Goal: Task Accomplishment & Management: Manage account settings

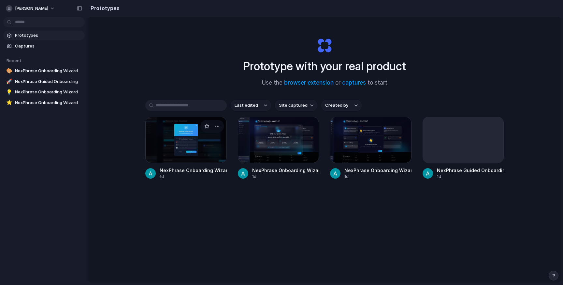
click at [177, 153] on div at bounding box center [185, 140] width 81 height 46
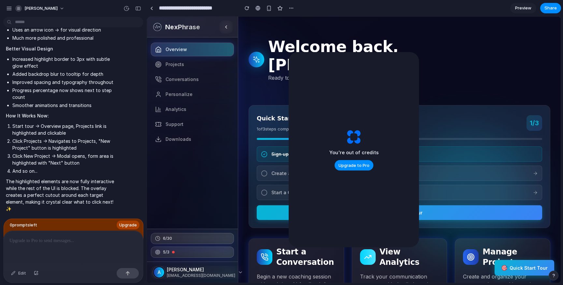
click at [529, 266] on button "🎯 Quick Start Tour" at bounding box center [524, 268] width 60 height 16
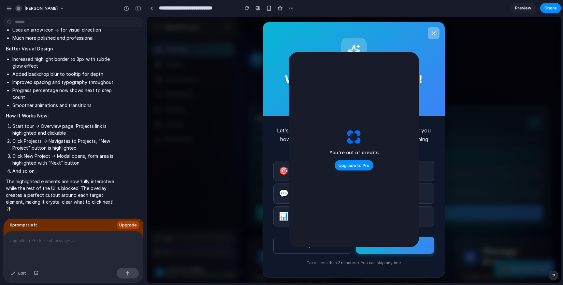
click at [431, 36] on icon at bounding box center [433, 33] width 7 height 7
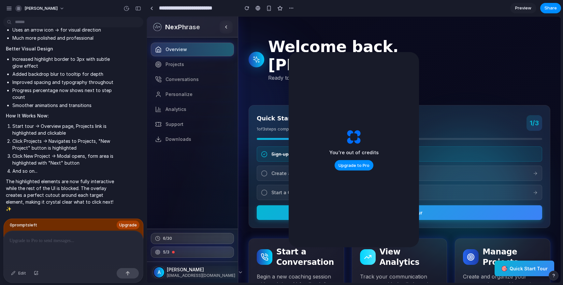
click at [522, 12] on link "Preview" at bounding box center [523, 8] width 26 height 10
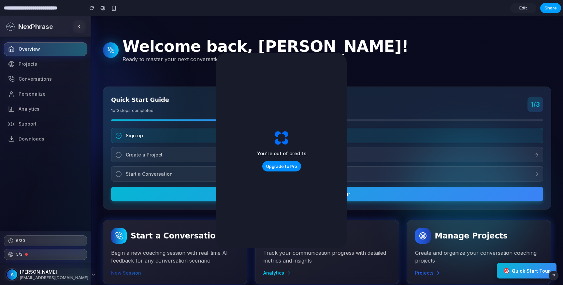
click at [545, 7] on button "Share" at bounding box center [550, 8] width 21 height 10
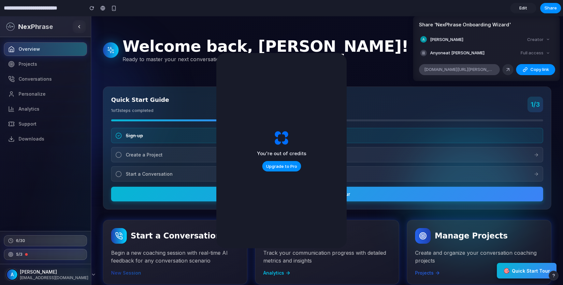
click at [479, 68] on span "[DOMAIN_NAME][URL][PERSON_NAME]" at bounding box center [459, 69] width 70 height 7
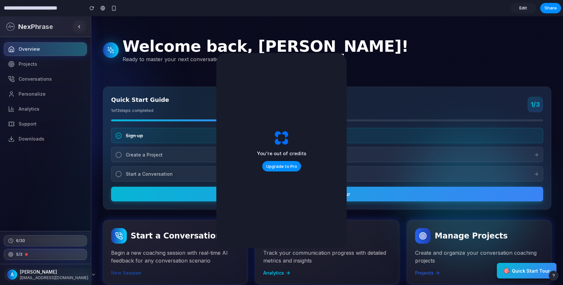
click at [524, 8] on div "Share ' NexPhrase Onboarding Wizard ' [PERSON_NAME] Creator Anyone at [PERSON_N…" at bounding box center [281, 142] width 563 height 285
click at [524, 8] on span "Edit" at bounding box center [523, 8] width 8 height 7
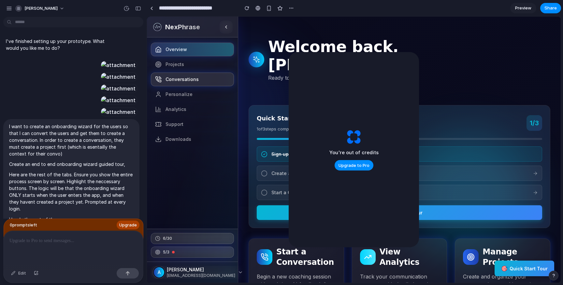
click at [182, 78] on span "Conversations" at bounding box center [181, 79] width 33 height 7
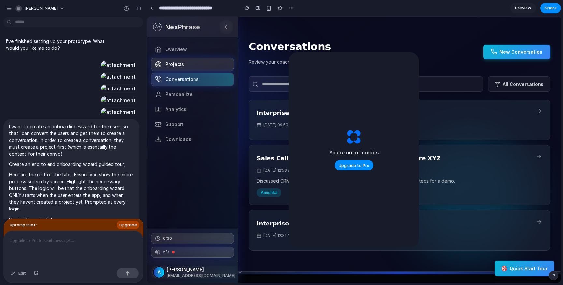
click at [168, 65] on span "Projects" at bounding box center [174, 64] width 19 height 7
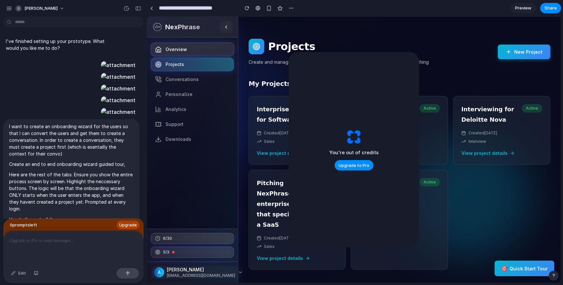
click at [168, 56] on link "Overview" at bounding box center [192, 50] width 83 height 14
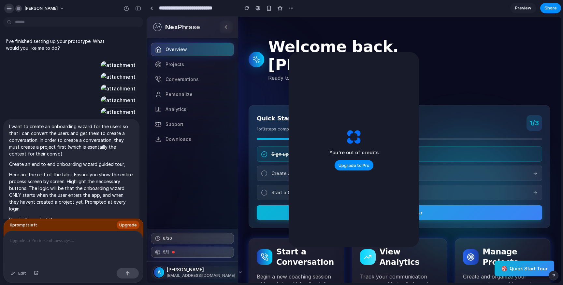
click at [8, 8] on div "button" at bounding box center [9, 9] width 6 height 6
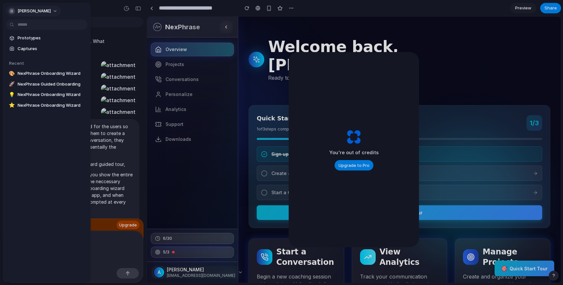
click at [35, 9] on span "[PERSON_NAME]" at bounding box center [34, 11] width 33 height 7
click at [32, 59] on span "Sign out" at bounding box center [26, 57] width 17 height 7
